Goal: Task Accomplishment & Management: Use online tool/utility

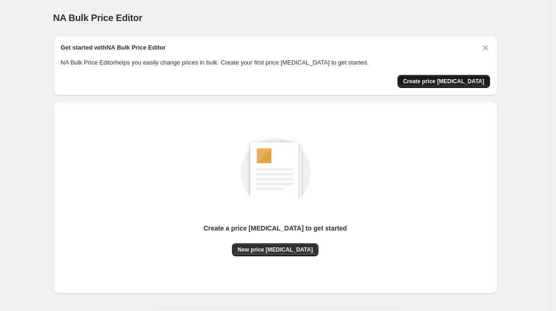
click at [445, 76] on button "Create price change job" at bounding box center [443, 81] width 93 height 13
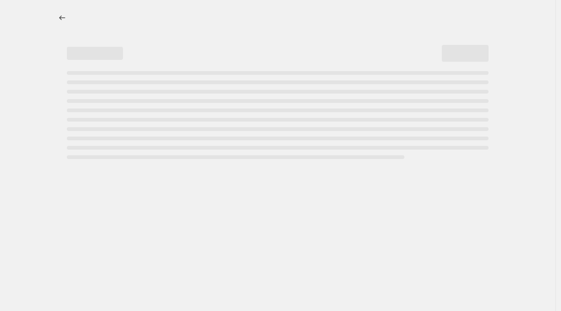
select select "percentage"
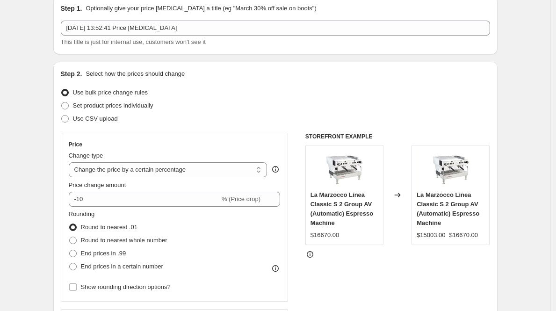
scroll to position [48, 0]
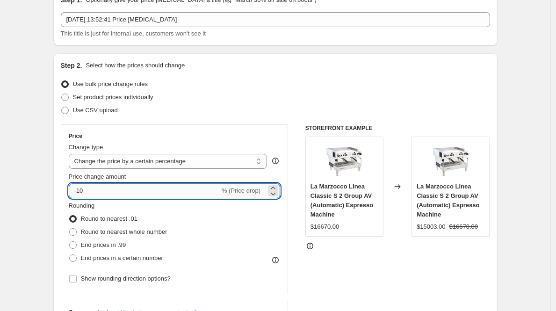
click at [127, 189] on input "-10" at bounding box center [144, 190] width 151 height 15
type input "-1"
type input "-4"
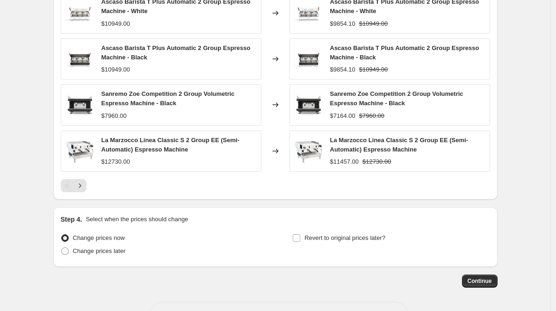
scroll to position [638, 0]
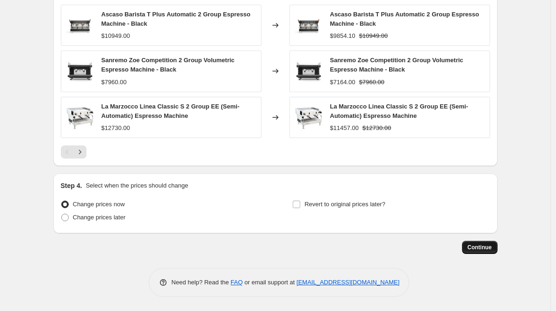
type input "-35"
click at [492, 249] on span "Continue" at bounding box center [479, 246] width 24 height 7
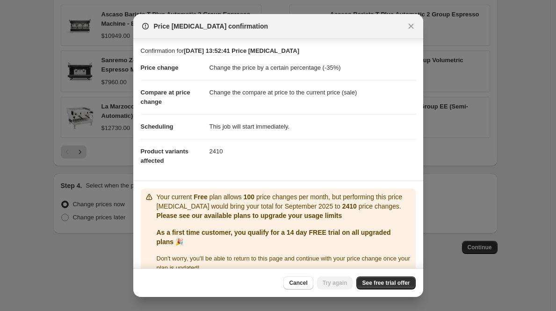
scroll to position [25, 0]
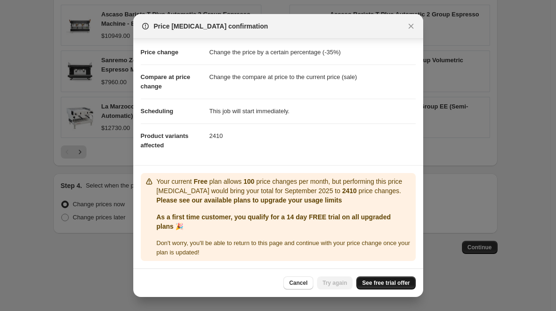
click at [399, 278] on link "See free trial offer" at bounding box center [385, 282] width 59 height 13
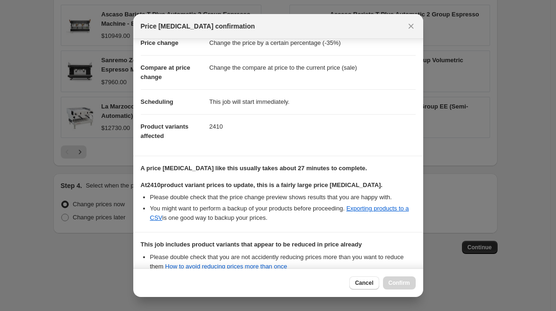
scroll to position [134, 0]
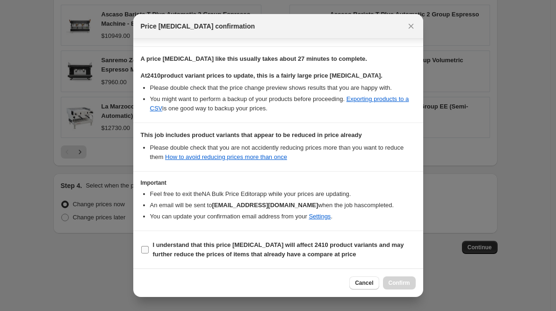
click at [180, 256] on b "I understand that this price change job will affect 2410 product variants and m…" at bounding box center [278, 249] width 251 height 16
click at [149, 253] on input "I understand that this price change job will affect 2410 product variants and m…" at bounding box center [144, 249] width 7 height 7
checkbox input "true"
click at [390, 278] on button "Confirm" at bounding box center [399, 282] width 33 height 13
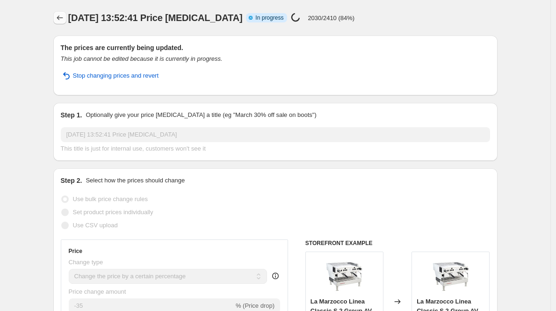
click at [58, 17] on icon "Price change jobs" at bounding box center [59, 17] width 9 height 9
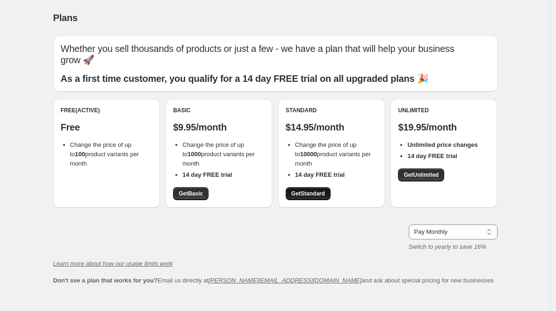
click at [307, 190] on span "Get Standard" at bounding box center [308, 193] width 34 height 7
